Goal: Navigation & Orientation: Find specific page/section

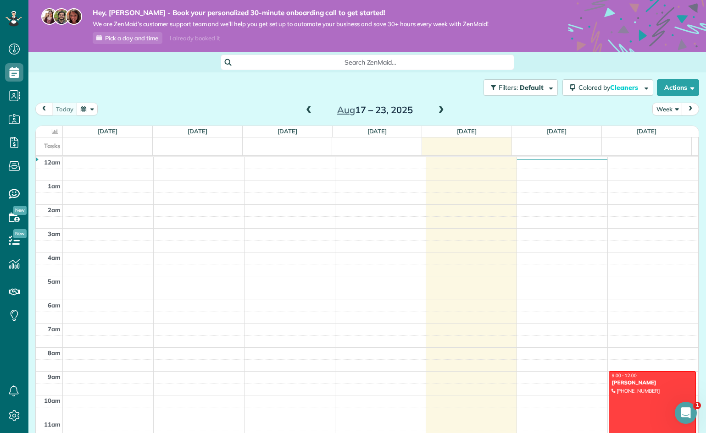
click at [14, 18] on icon at bounding box center [13, 19] width 5 height 4
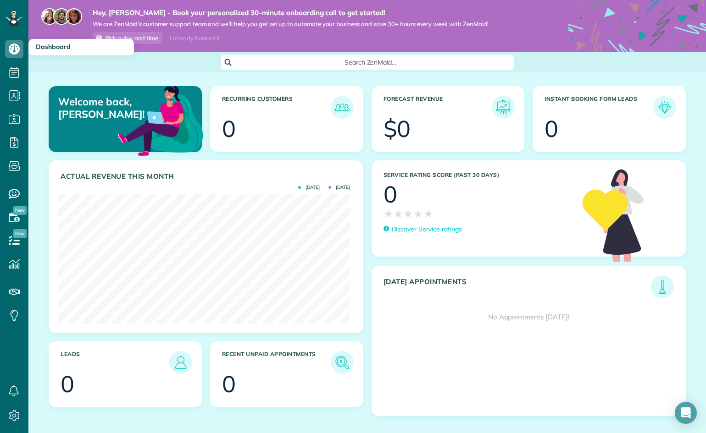
scroll to position [129, 292]
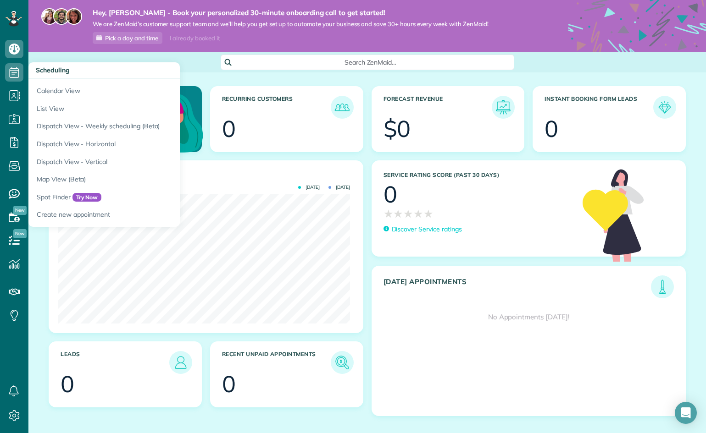
click at [12, 71] on use at bounding box center [15, 72] width 10 height 11
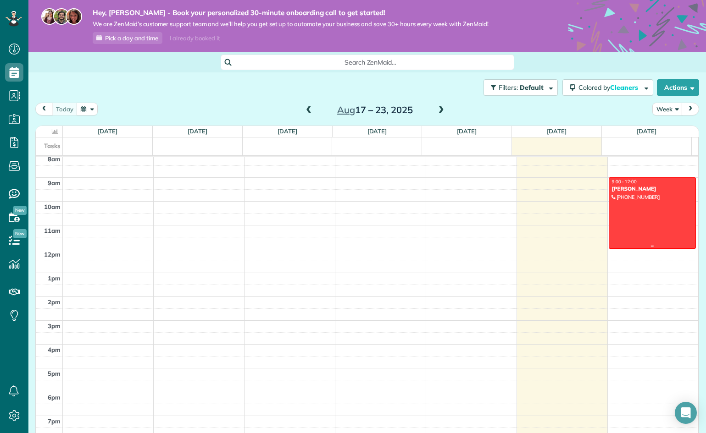
scroll to position [179, 0]
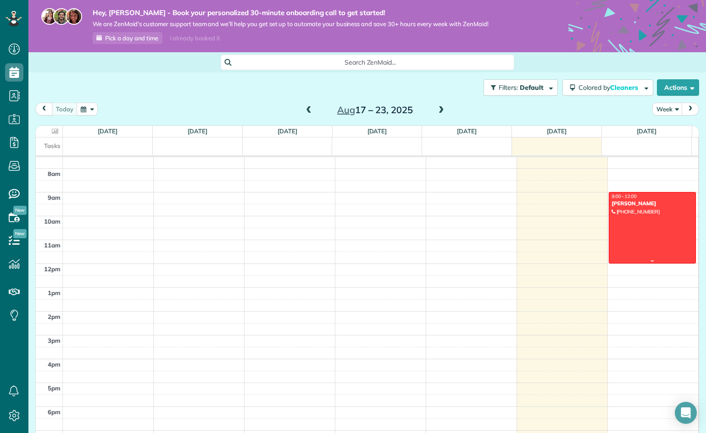
click at [622, 234] on div at bounding box center [652, 228] width 87 height 71
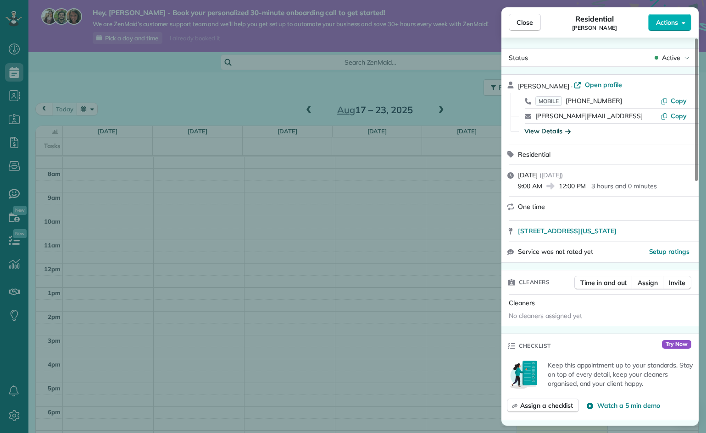
click at [567, 131] on icon "button" at bounding box center [568, 131] width 6 height 9
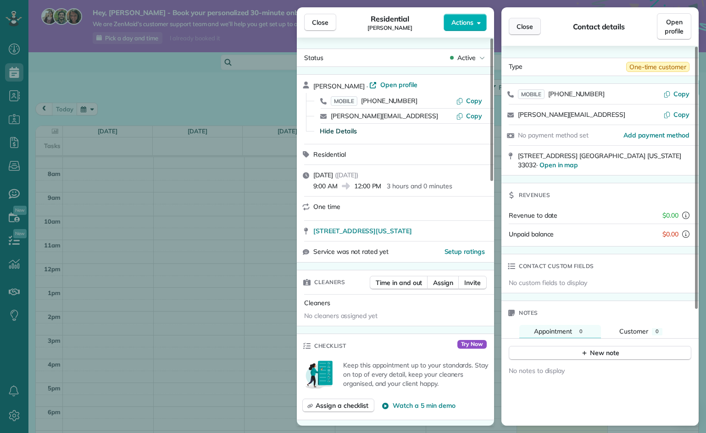
click at [521, 27] on span "Close" at bounding box center [524, 26] width 17 height 9
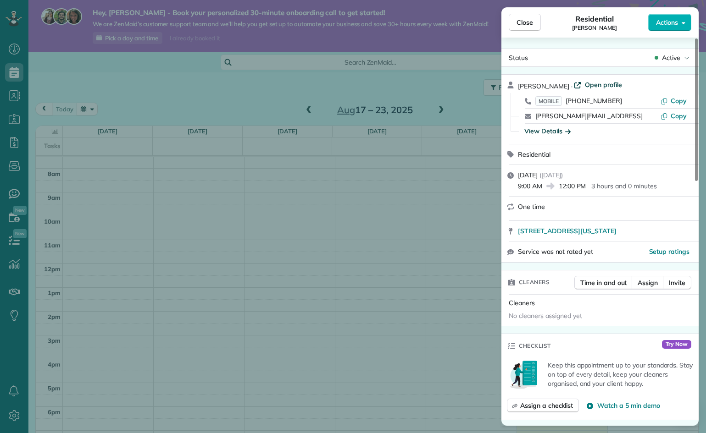
click at [586, 83] on span "Open profile" at bounding box center [603, 84] width 37 height 9
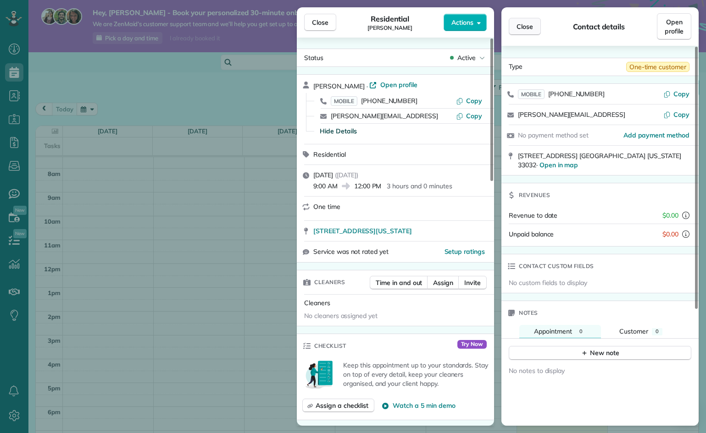
click at [530, 26] on span "Close" at bounding box center [524, 26] width 17 height 9
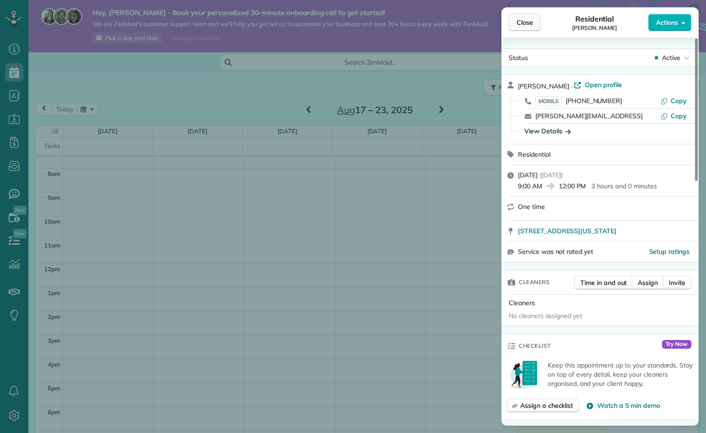
click at [532, 24] on span "Close" at bounding box center [524, 22] width 17 height 9
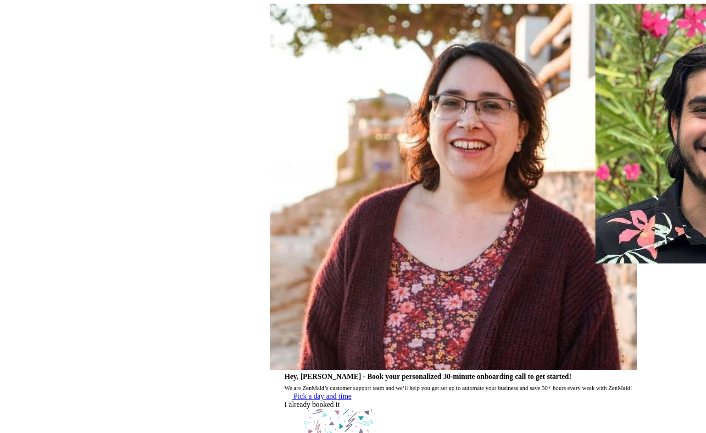
scroll to position [4, 4]
